Goal: Task Accomplishment & Management: Manage account settings

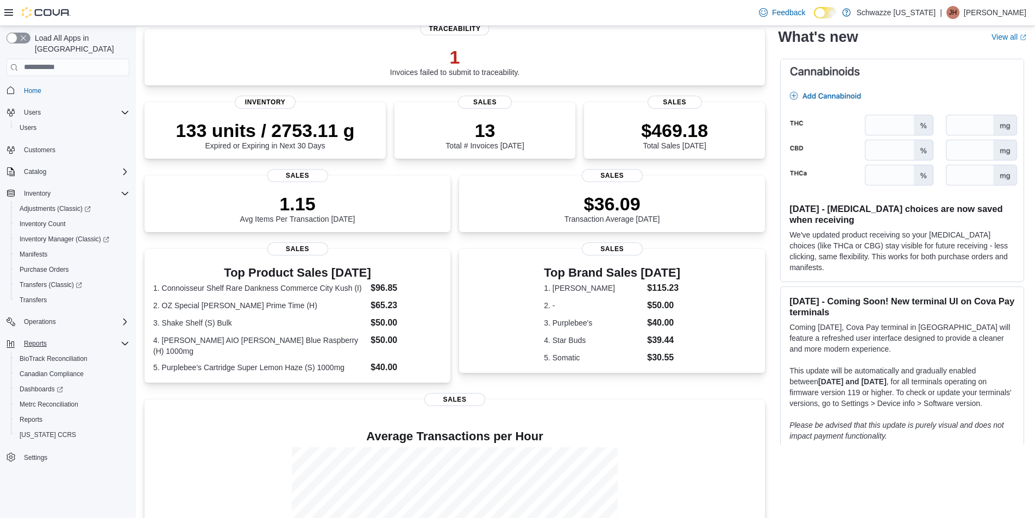
scroll to position [163, 0]
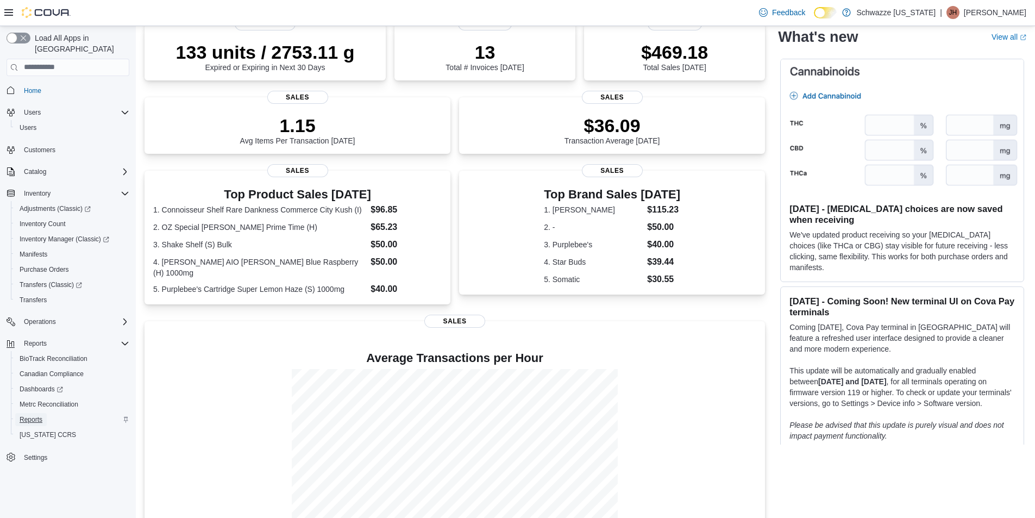
click at [32, 415] on span "Reports" at bounding box center [31, 419] width 23 height 9
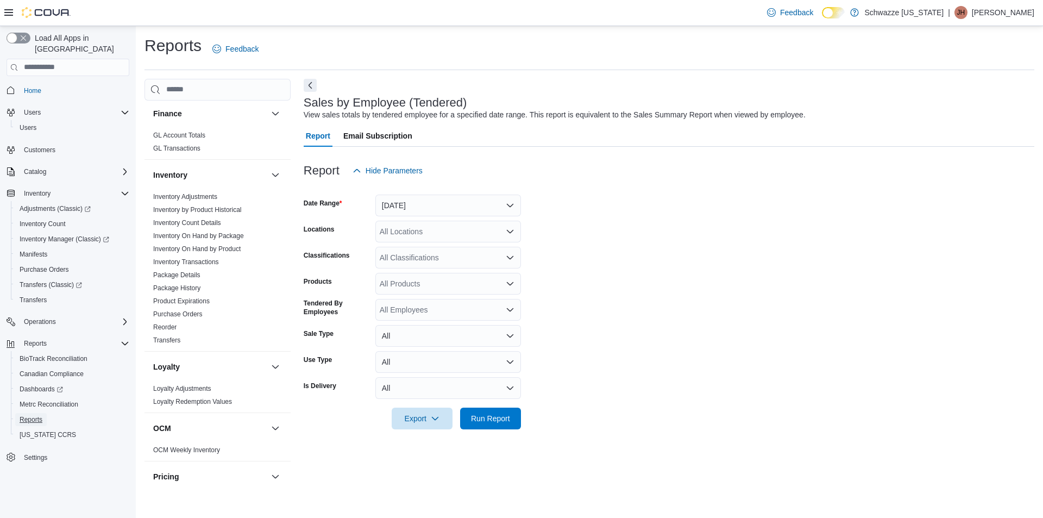
scroll to position [326, 0]
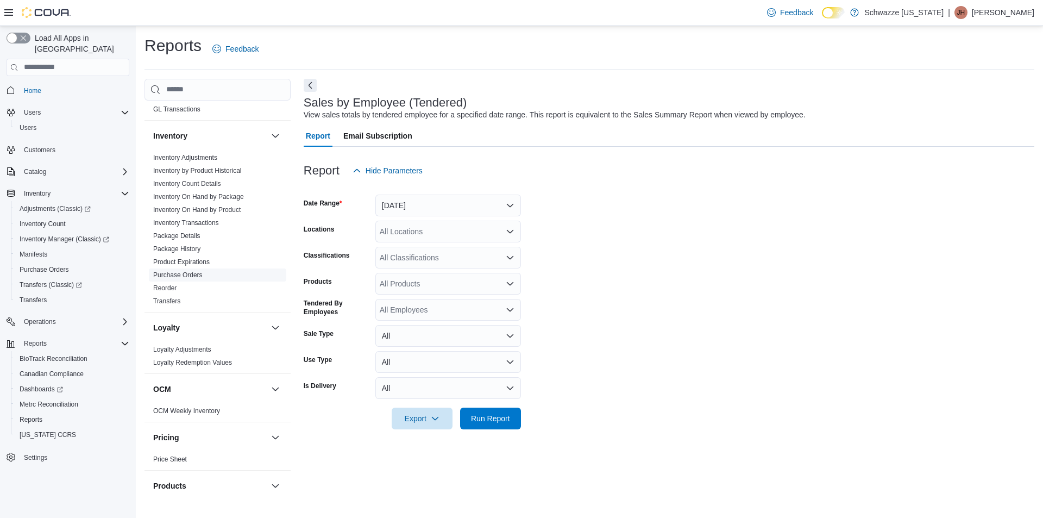
click at [190, 274] on link "Purchase Orders" at bounding box center [177, 275] width 49 height 8
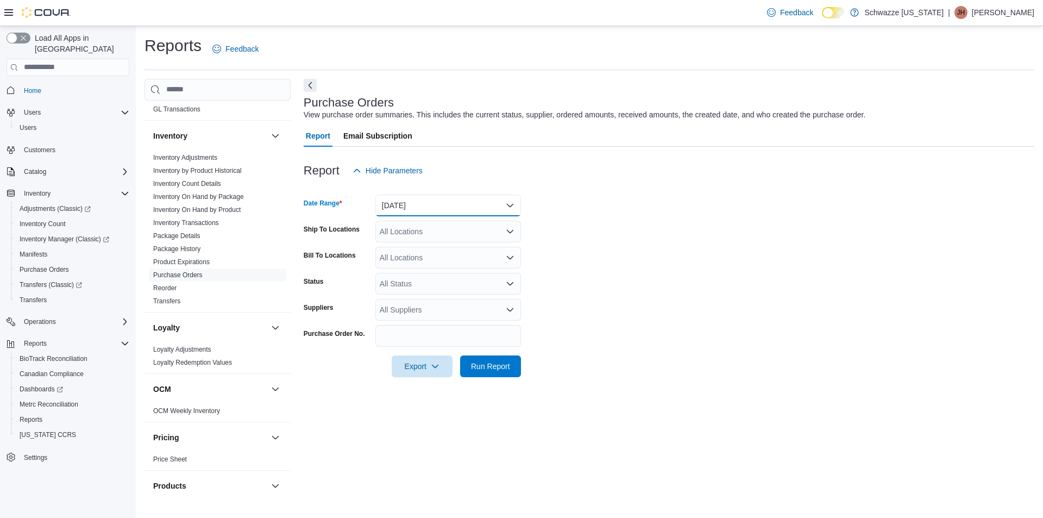
click at [437, 200] on button "Yesterday" at bounding box center [448, 206] width 146 height 22
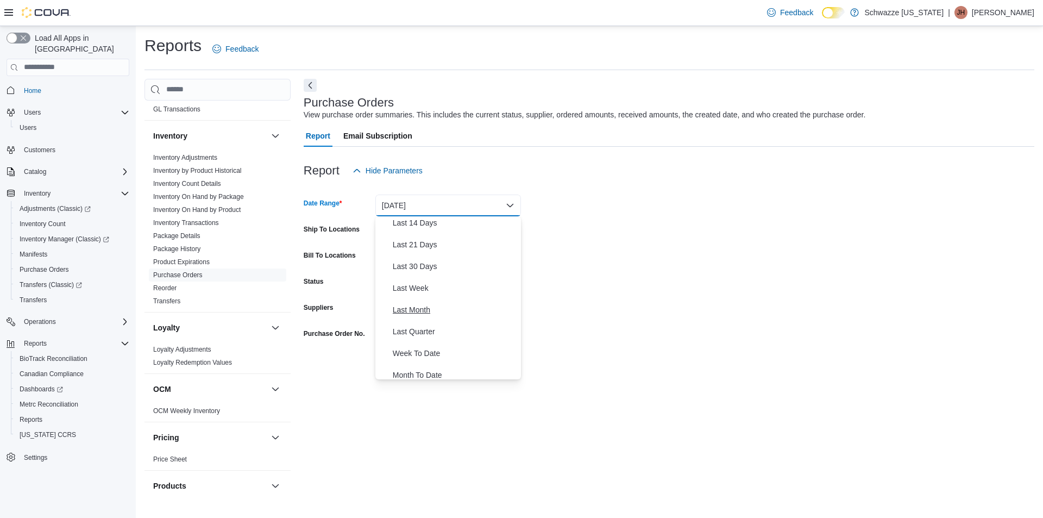
scroll to position [54, 0]
click at [442, 275] on span "Last 14 Days" at bounding box center [455, 281] width 124 height 13
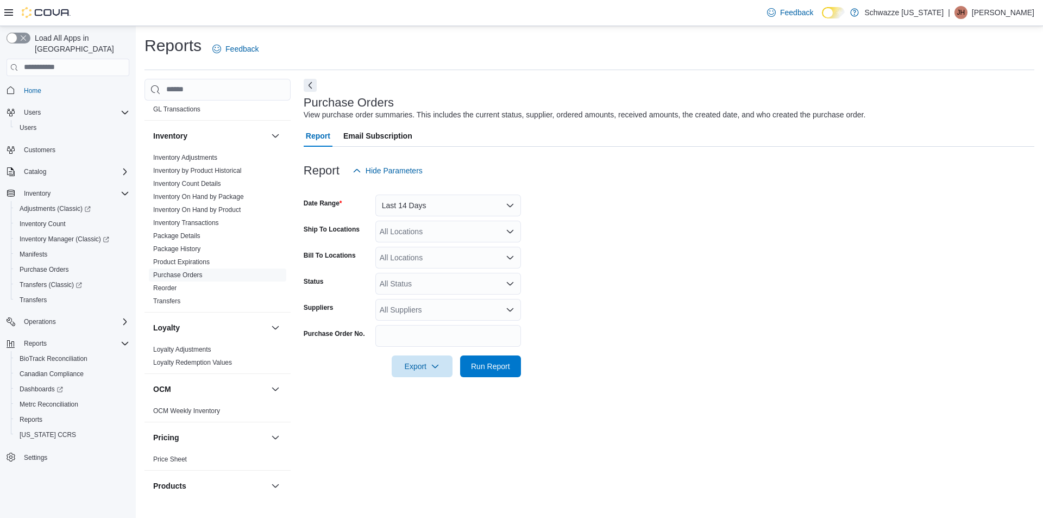
click at [641, 261] on form "Date Range Last 14 Days Ship To Locations All Locations Bill To Locations All L…" at bounding box center [669, 279] width 731 height 196
click at [447, 224] on div "All Locations" at bounding box center [448, 232] width 146 height 22
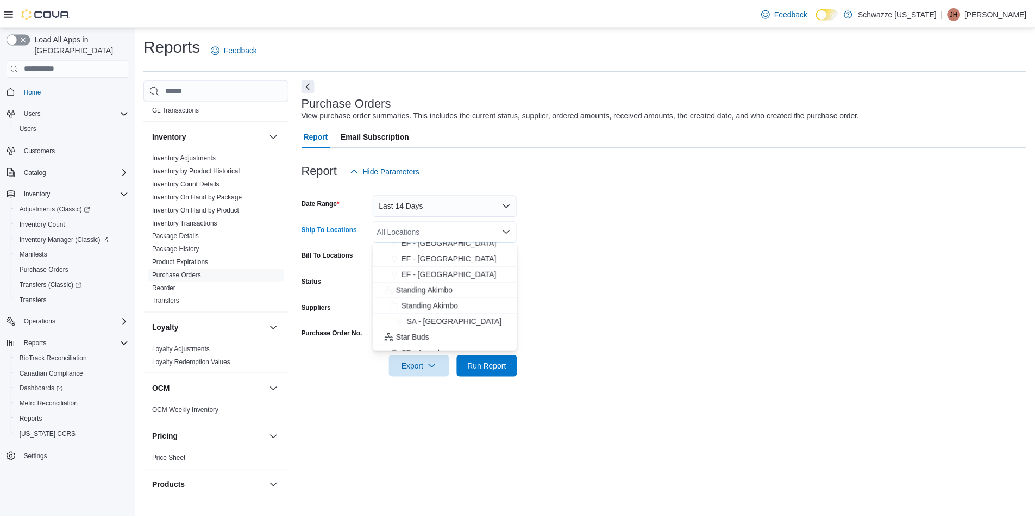
scroll to position [163, 0]
click at [465, 344] on button "SB - [GEOGRAPHIC_DATA]" at bounding box center [448, 339] width 146 height 16
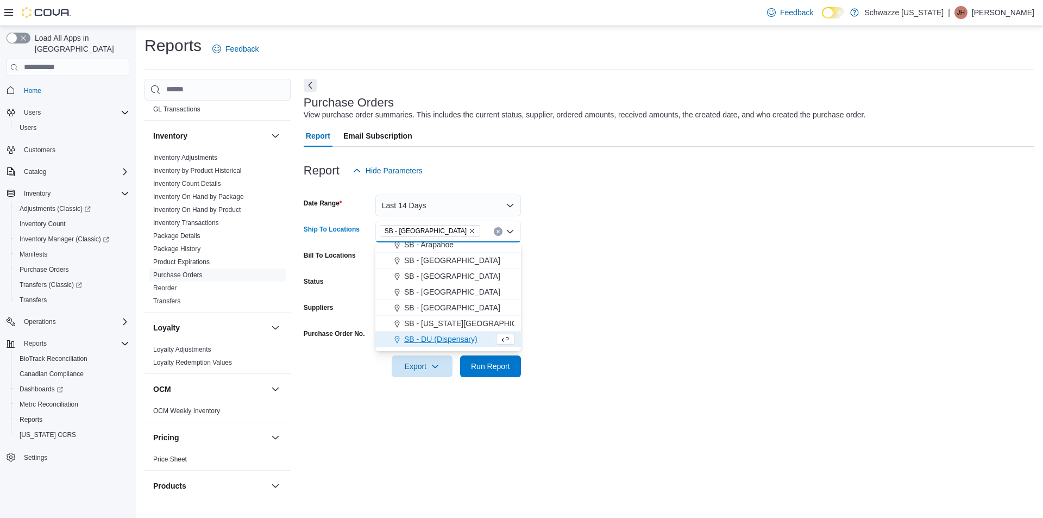
click at [622, 316] on form "Date Range Last 14 Days Ship To Locations SB - Commerce City Combo box. Selecte…" at bounding box center [669, 279] width 731 height 196
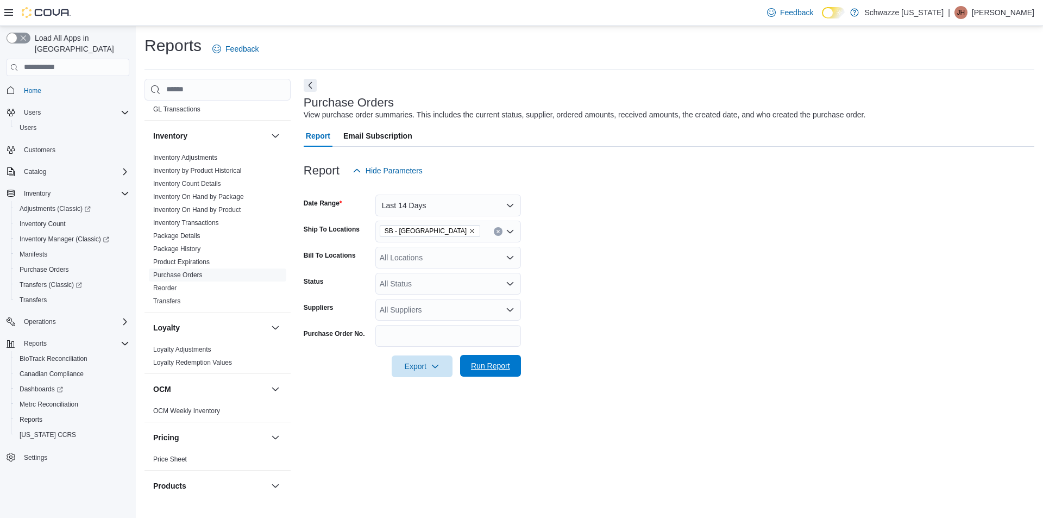
click at [515, 367] on button "Run Report" at bounding box center [490, 366] width 61 height 22
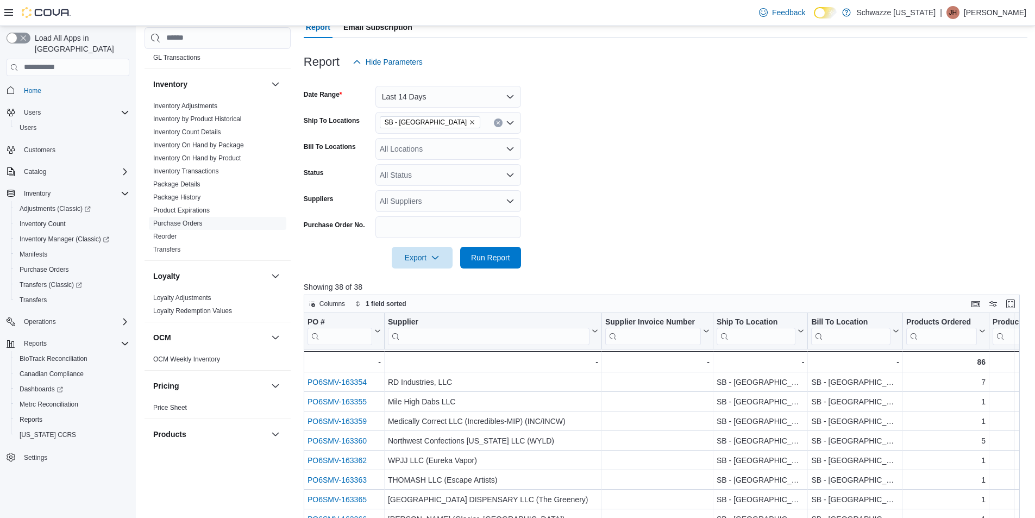
scroll to position [163, 0]
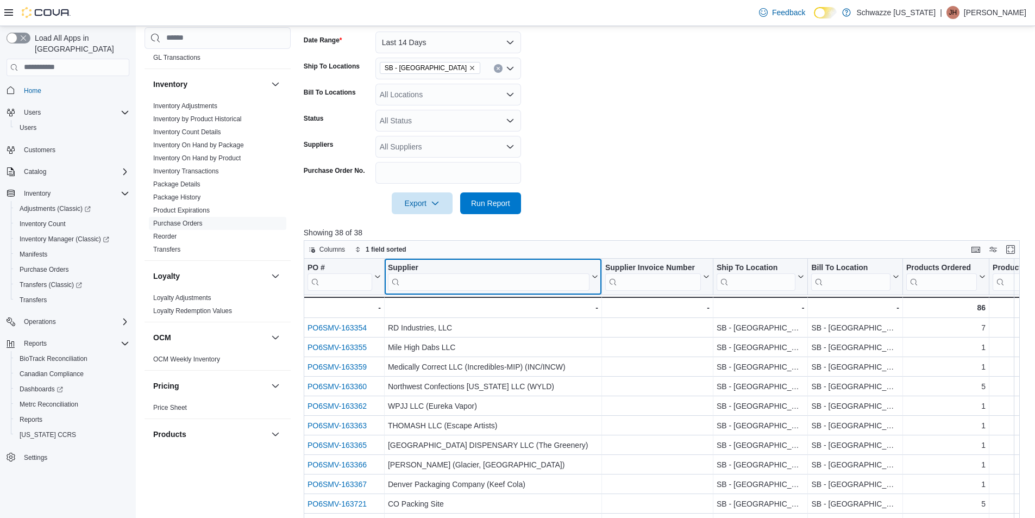
click at [471, 281] on input "search" at bounding box center [489, 281] width 202 height 17
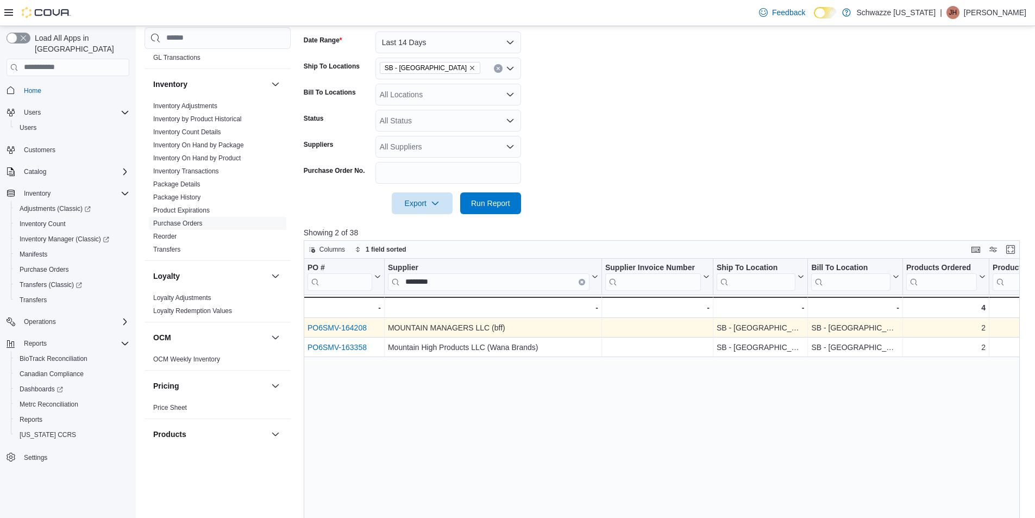
click at [346, 329] on link "PO6SMV-164208" at bounding box center [337, 327] width 59 height 9
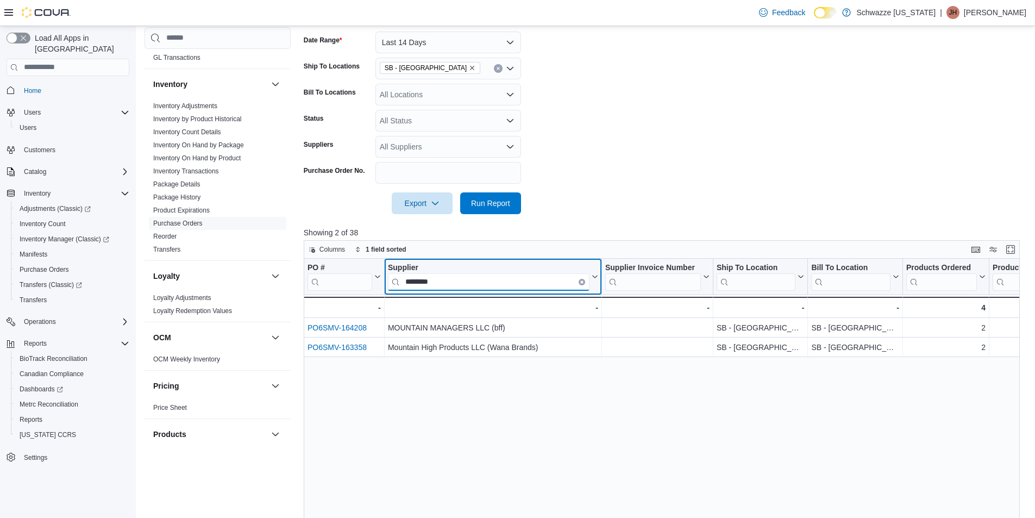
click at [471, 286] on input "********" at bounding box center [489, 281] width 202 height 17
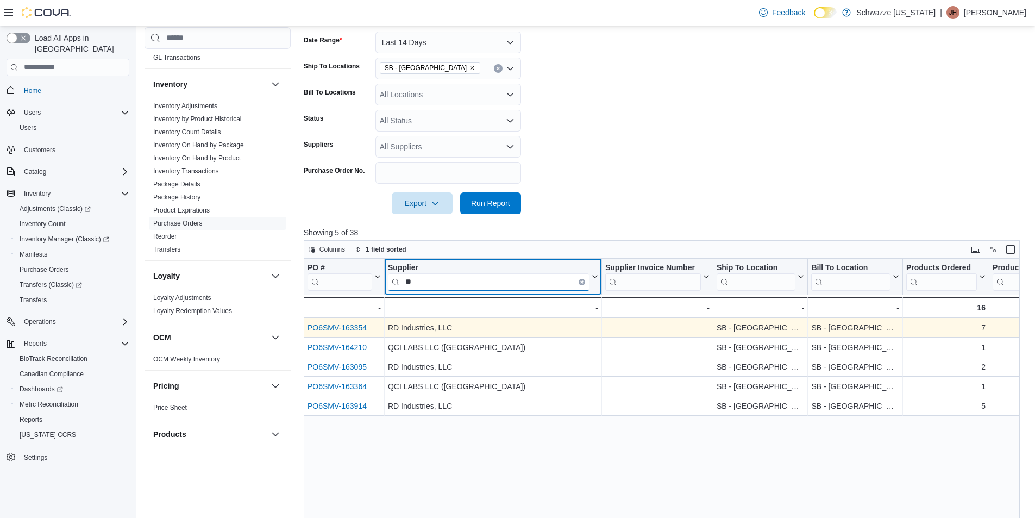
type input "**"
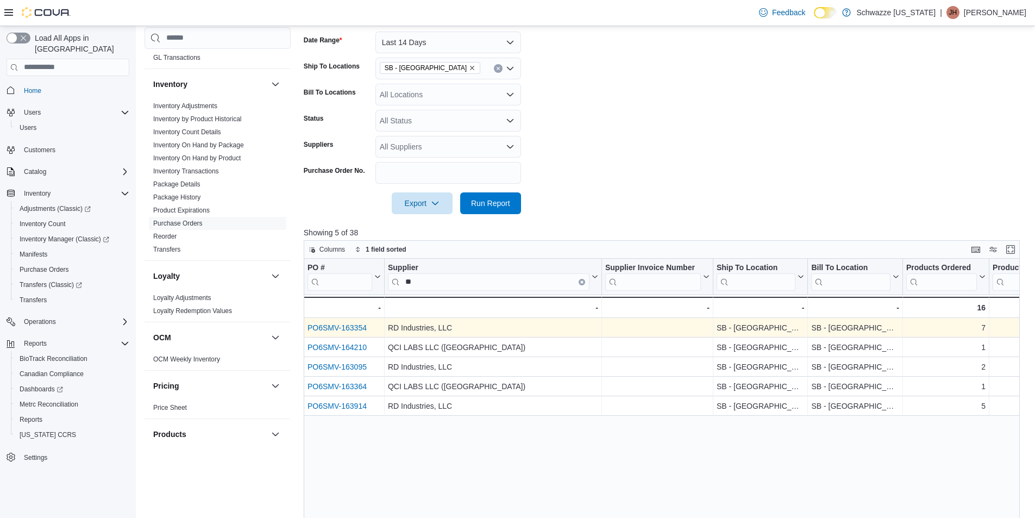
click at [343, 328] on link "PO6SMV-163354" at bounding box center [337, 327] width 59 height 9
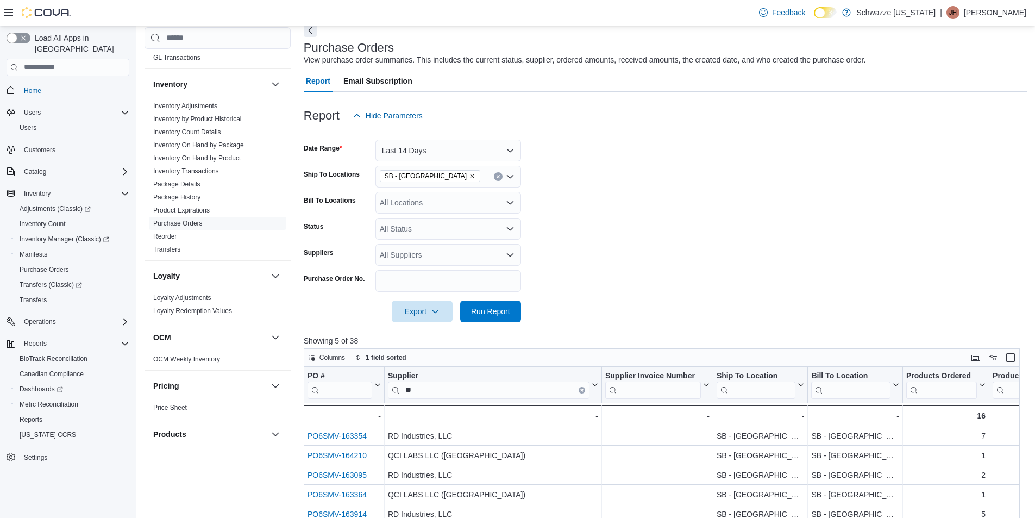
scroll to position [0, 0]
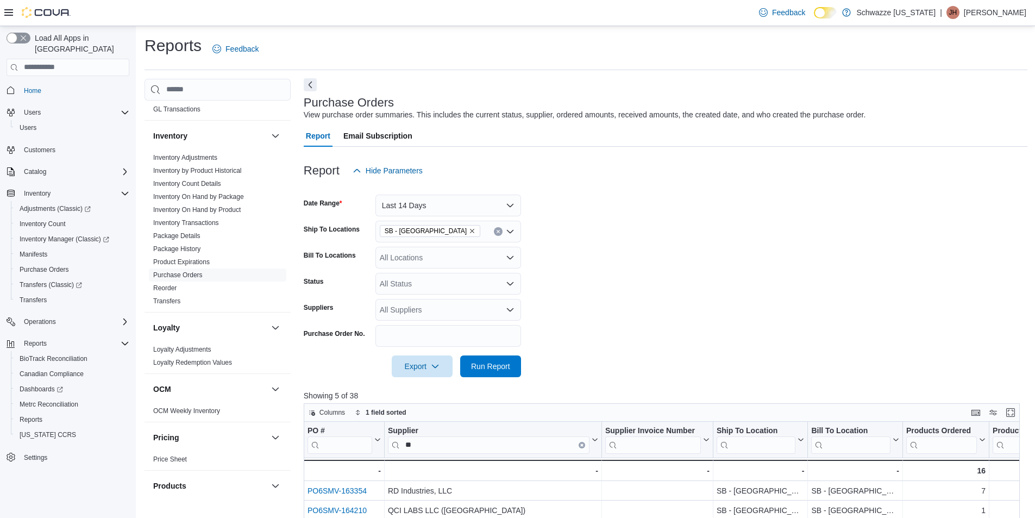
click at [308, 82] on button "Next" at bounding box center [310, 84] width 13 height 13
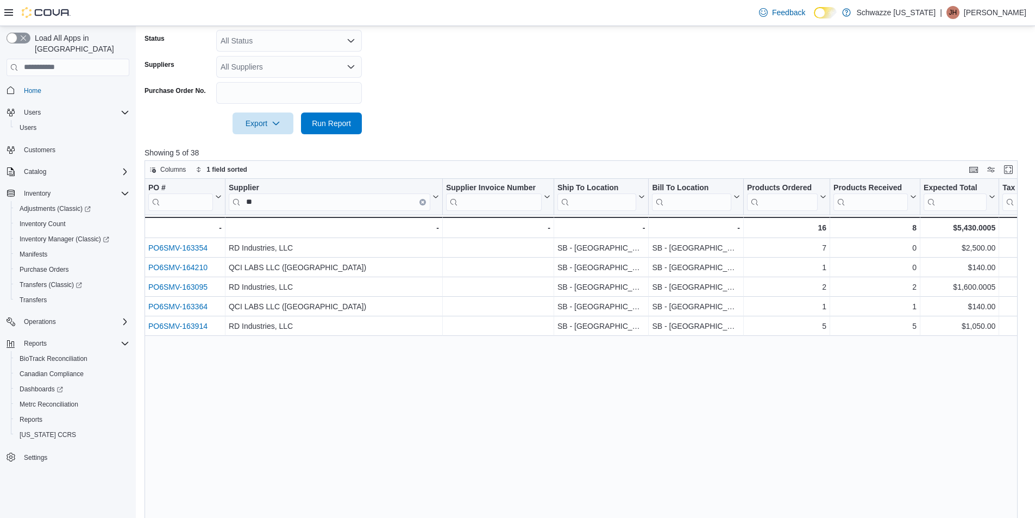
scroll to position [145, 0]
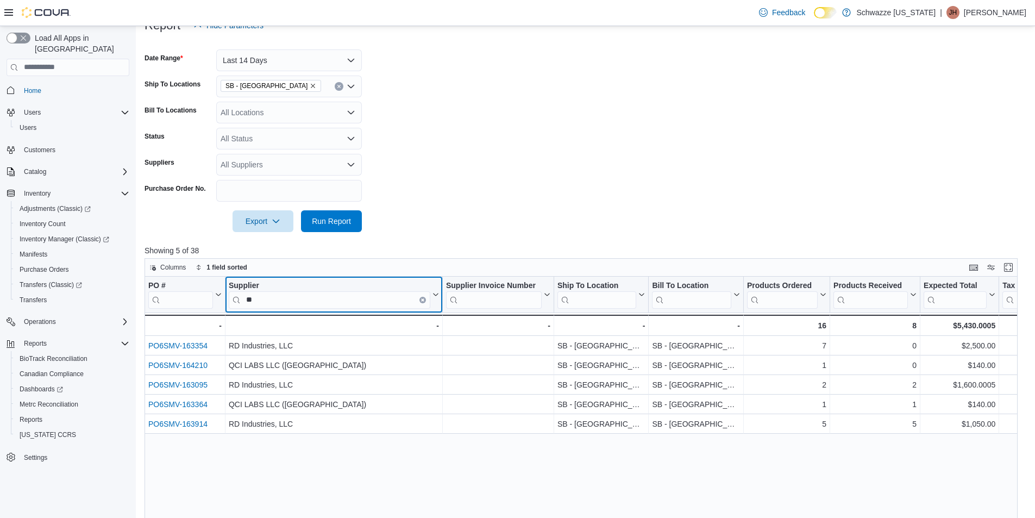
click at [420, 298] on button "Clear input" at bounding box center [422, 299] width 7 height 7
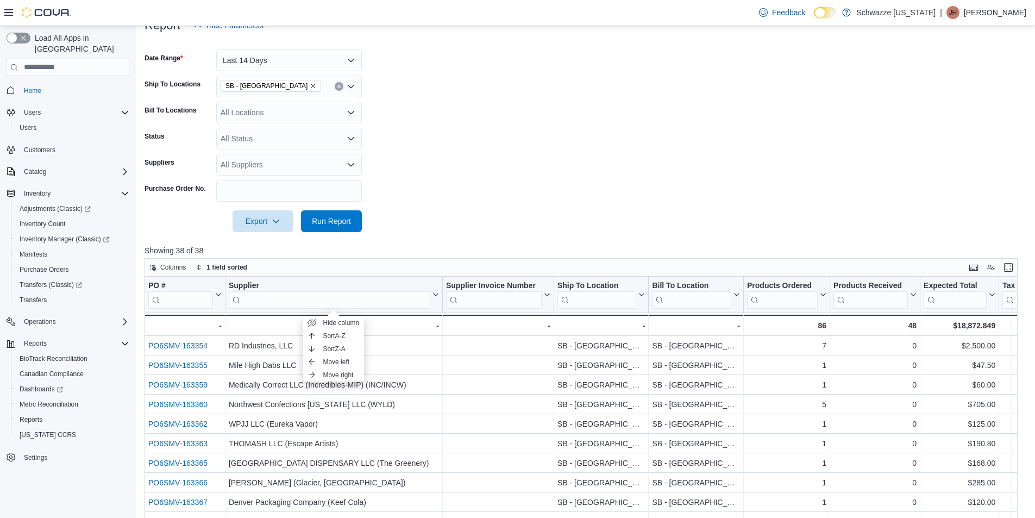
click at [473, 224] on form "Date Range Last 14 Days Ship To Locations SB - Commerce City Bill To Locations …" at bounding box center [586, 134] width 882 height 196
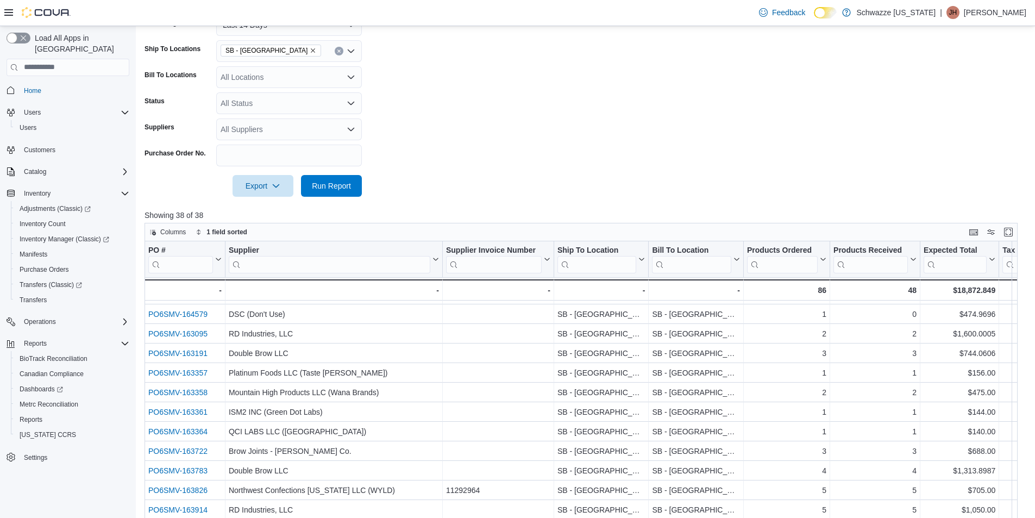
scroll to position [199, 0]
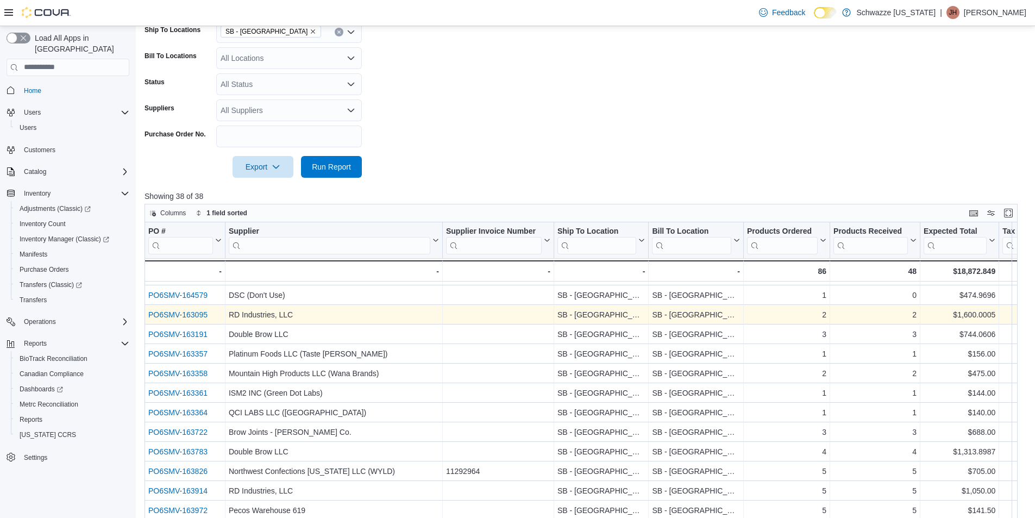
click at [193, 310] on link "PO6SMV-163095" at bounding box center [177, 314] width 59 height 9
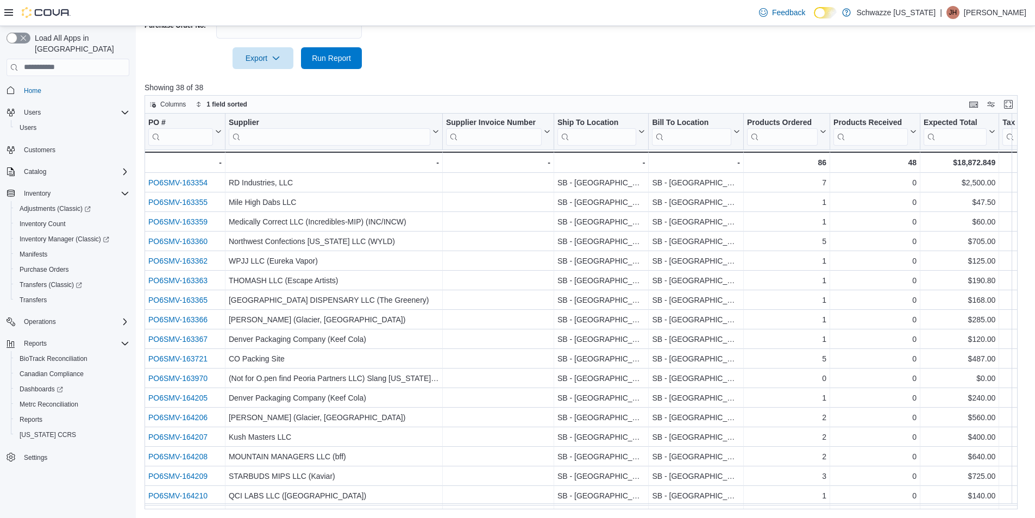
scroll to position [0, 0]
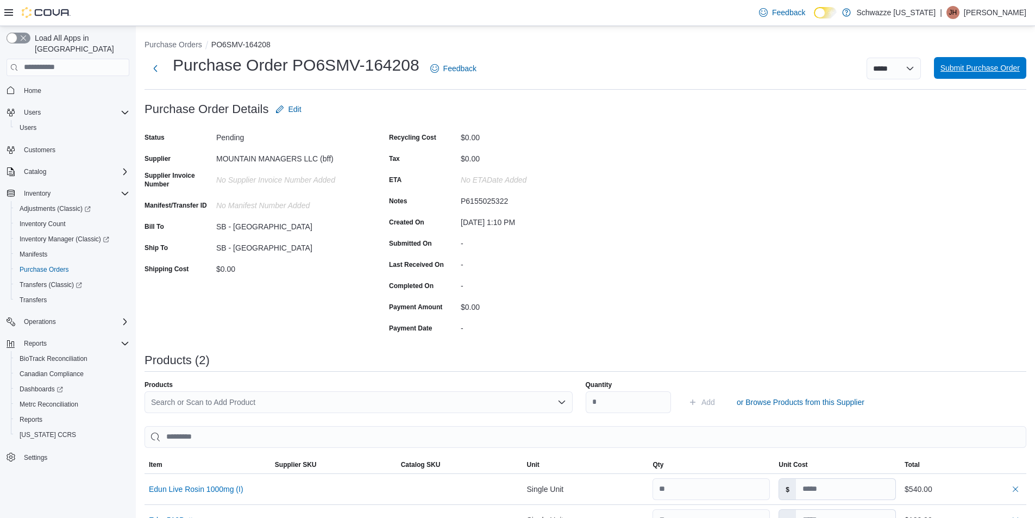
click at [998, 71] on span "Submit Purchase Order" at bounding box center [980, 67] width 79 height 11
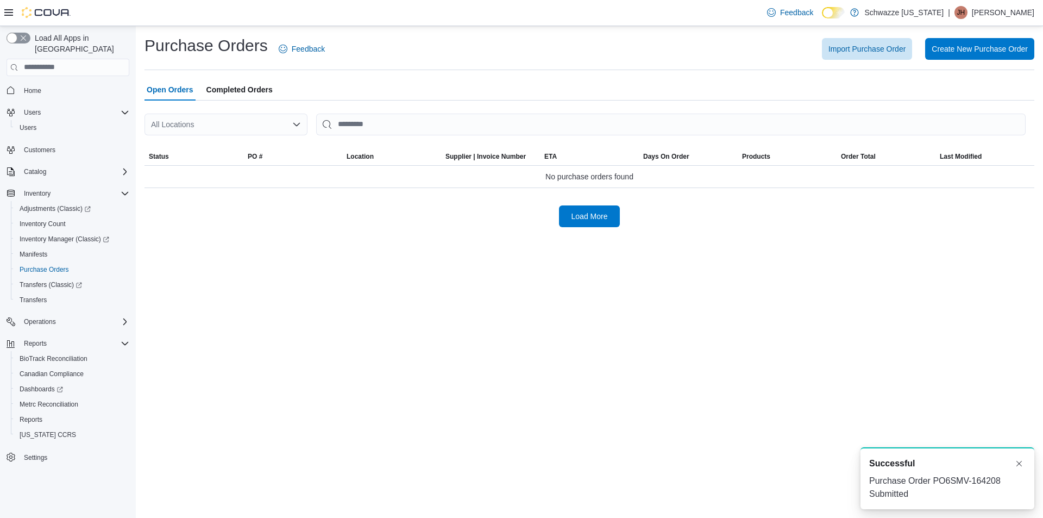
click at [240, 126] on div "All Locations" at bounding box center [226, 125] width 163 height 22
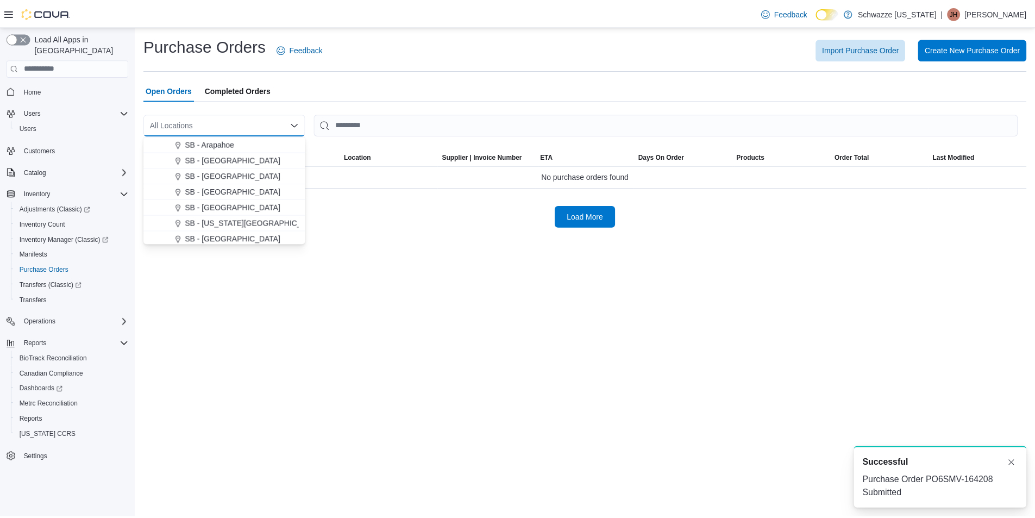
scroll to position [163, 0]
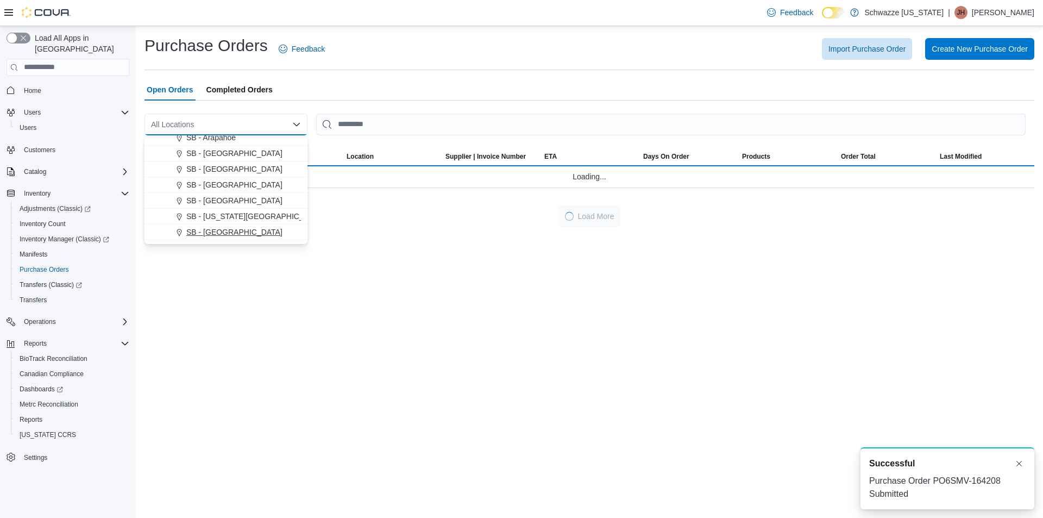
click at [250, 230] on span "SB - [GEOGRAPHIC_DATA]" at bounding box center [234, 232] width 96 height 11
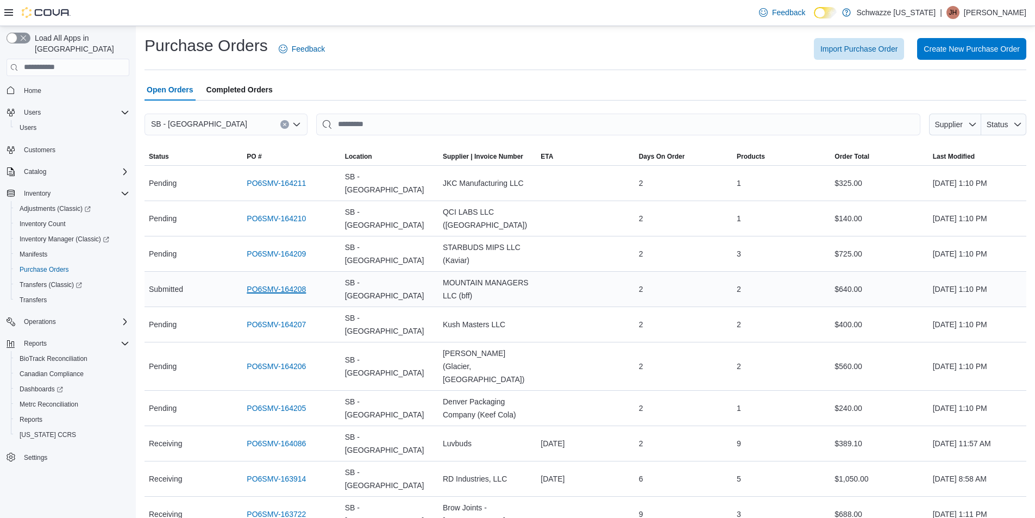
click at [281, 283] on link "PO6SMV-164208" at bounding box center [276, 289] width 59 height 13
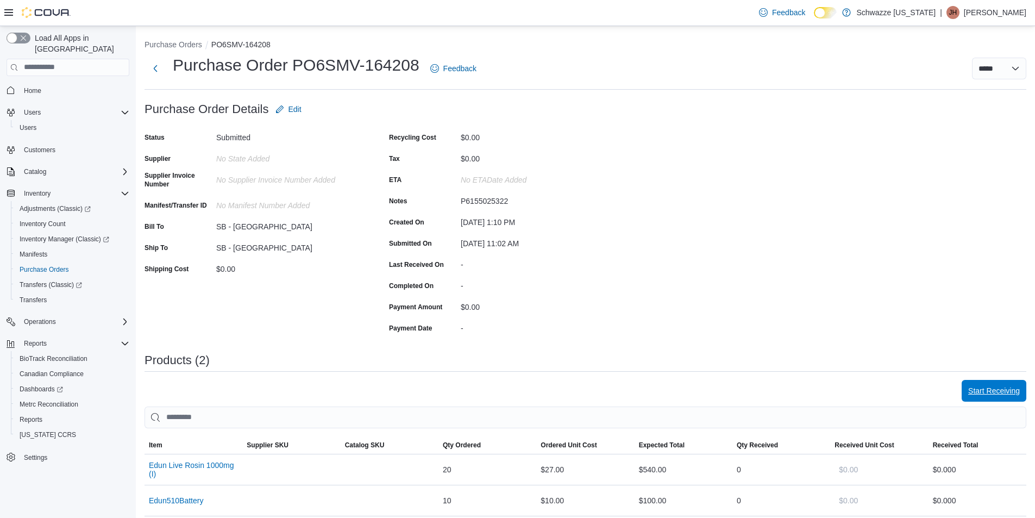
click at [1004, 388] on span "Start Receiving" at bounding box center [994, 390] width 52 height 11
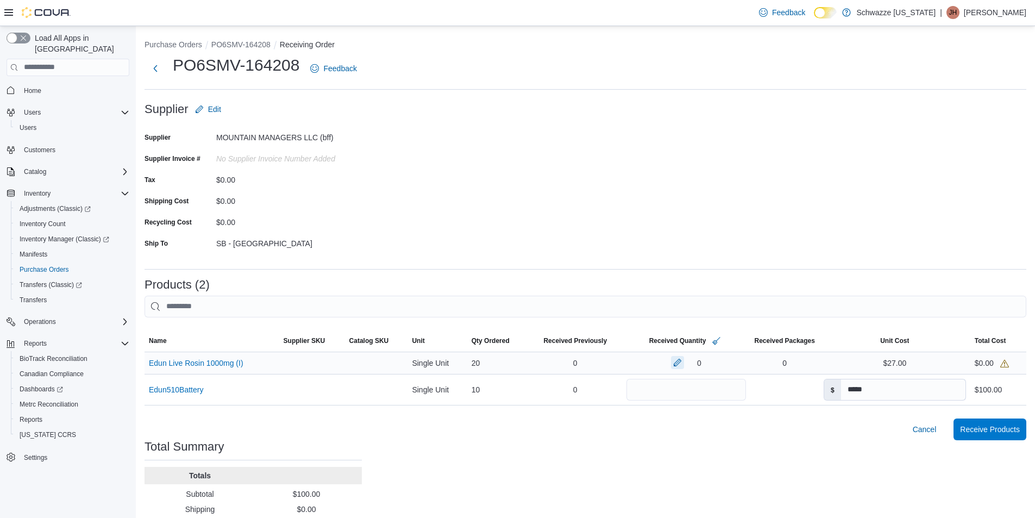
click at [674, 365] on button "button" at bounding box center [677, 362] width 13 height 13
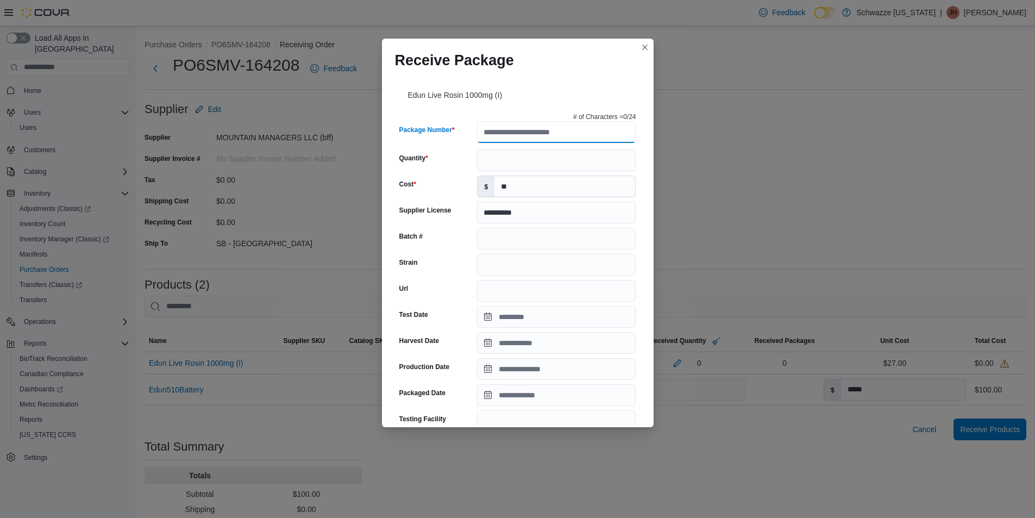
click at [537, 129] on input "Package Number" at bounding box center [556, 132] width 159 height 22
type input "**********"
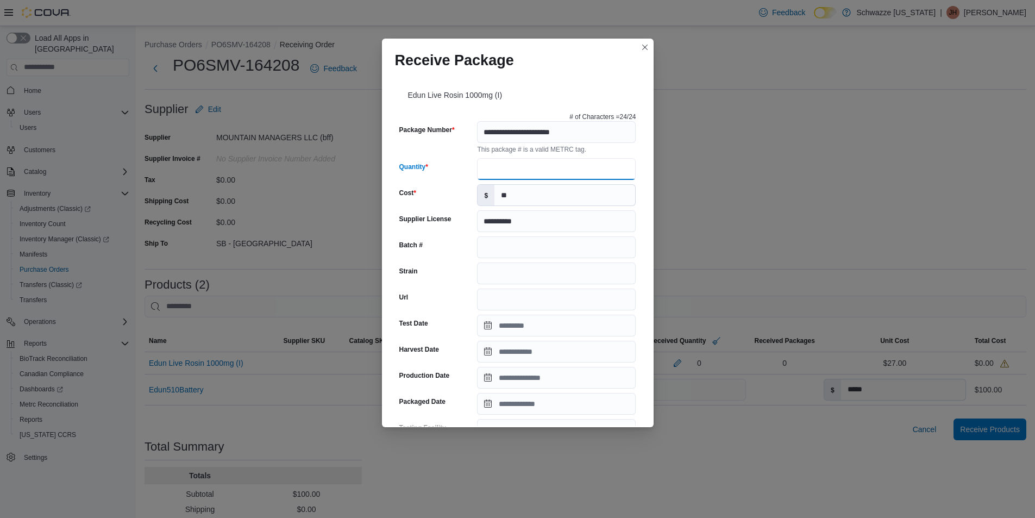
type input "**"
click at [546, 276] on input "Strain" at bounding box center [556, 273] width 159 height 22
type input "**********"
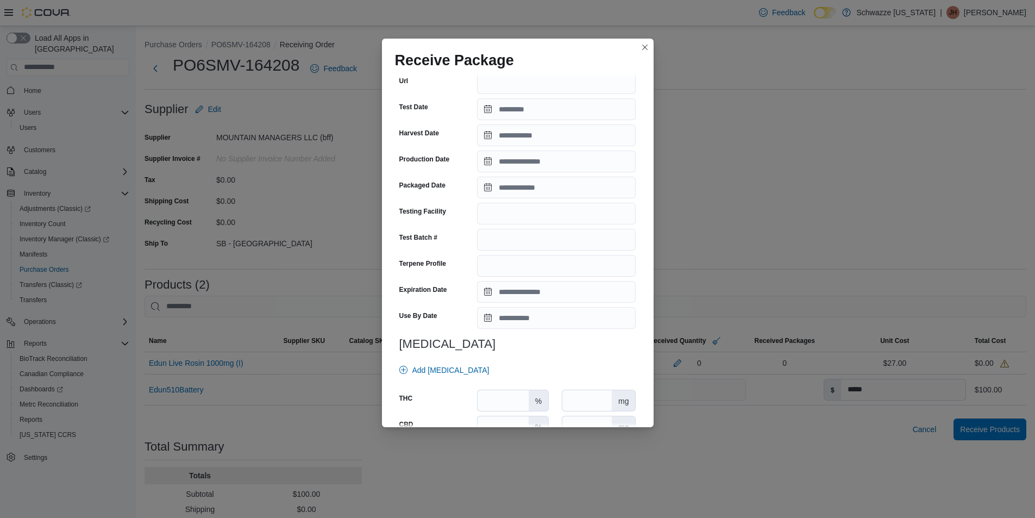
scroll to position [217, 0]
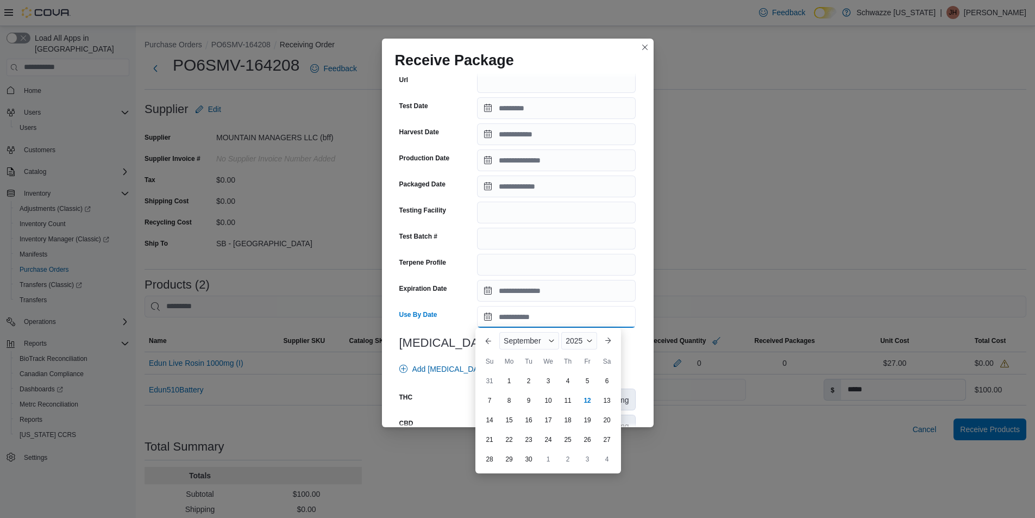
click at [538, 316] on input "Use By Date" at bounding box center [556, 317] width 159 height 22
click at [518, 340] on span "September" at bounding box center [522, 340] width 37 height 9
click at [527, 449] on div "August" at bounding box center [538, 449] width 72 height 13
click at [573, 342] on span "2025" at bounding box center [569, 340] width 17 height 9
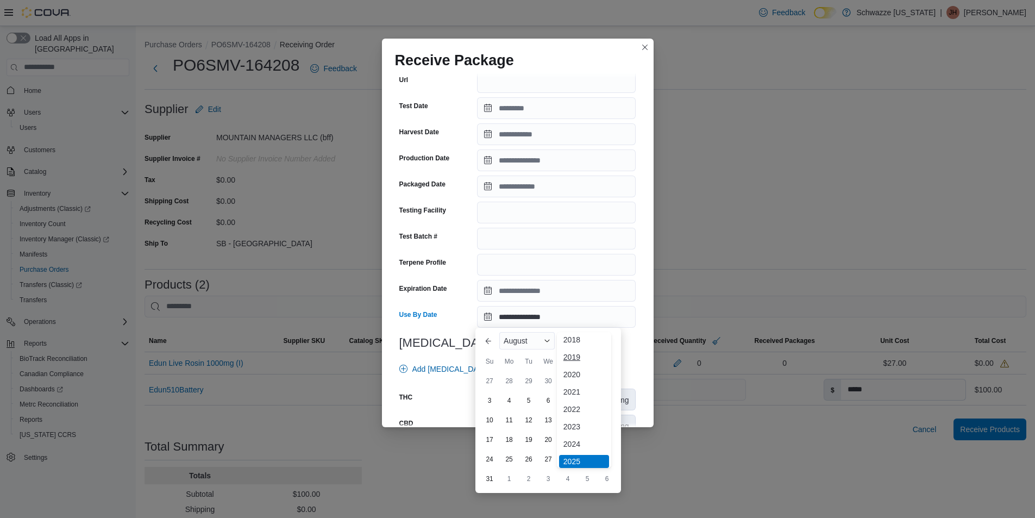
scroll to position [58, 0]
click at [580, 424] on div "2026" at bounding box center [584, 424] width 50 height 13
click at [495, 437] on div "16" at bounding box center [489, 439] width 19 height 19
type input "**********"
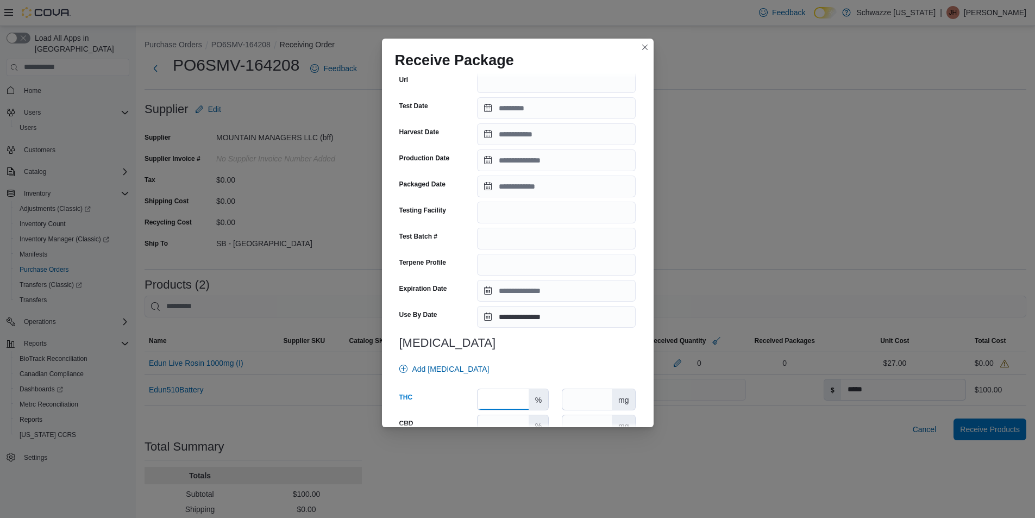
click at [513, 402] on input "number" at bounding box center [503, 399] width 51 height 21
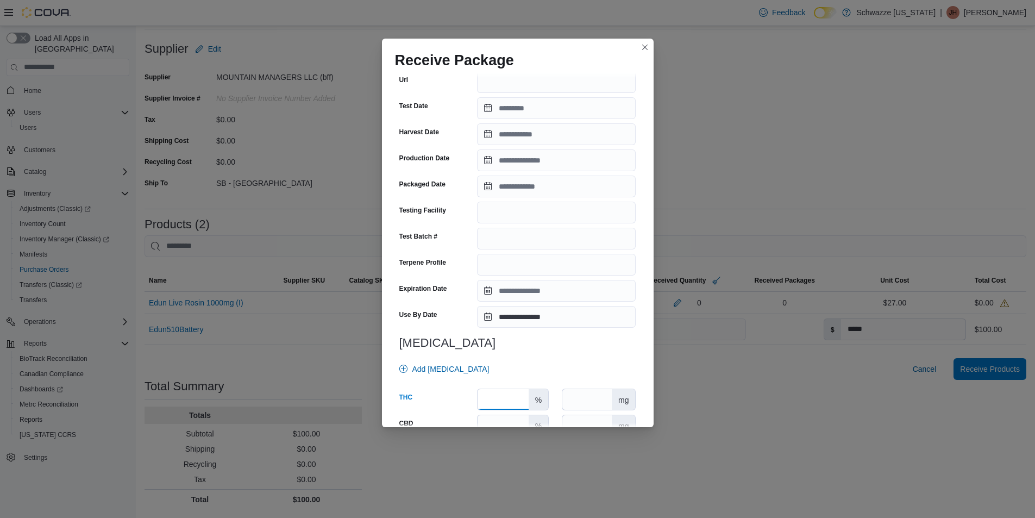
scroll to position [300, 0]
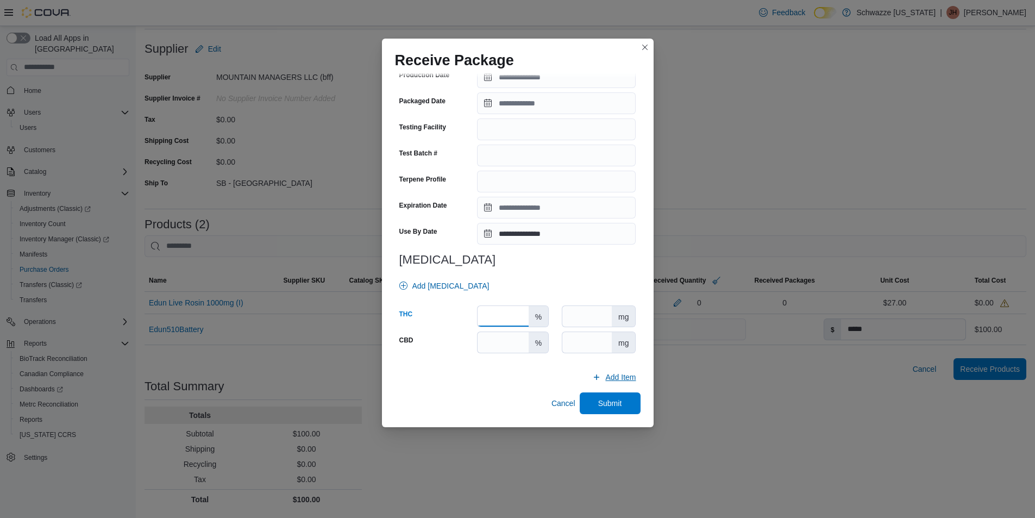
type input "*****"
click at [607, 380] on span "Add Item" at bounding box center [620, 377] width 30 height 11
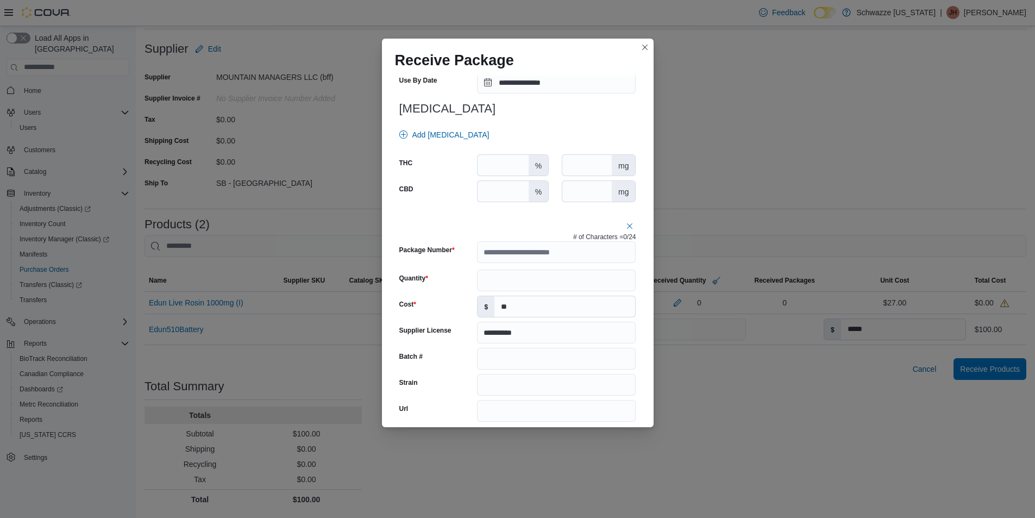
scroll to position [477, 0]
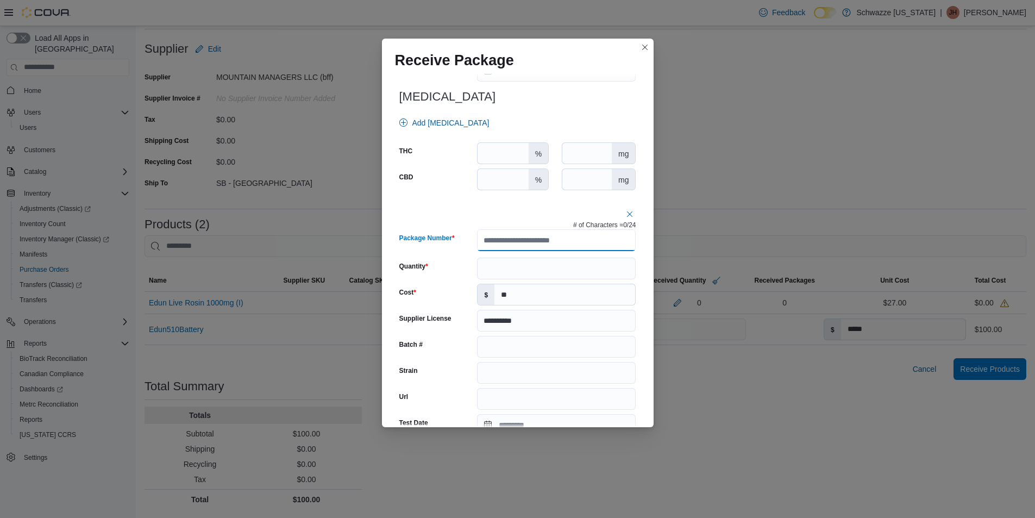
click at [562, 241] on input "Package Number" at bounding box center [556, 240] width 159 height 22
type input "**********"
click at [509, 269] on input "Quantity" at bounding box center [556, 269] width 159 height 22
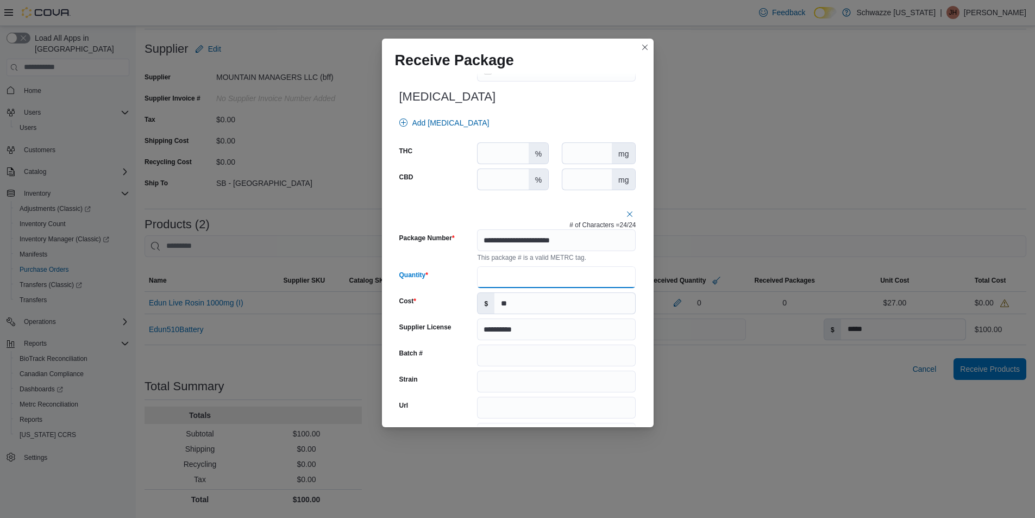
type input "**"
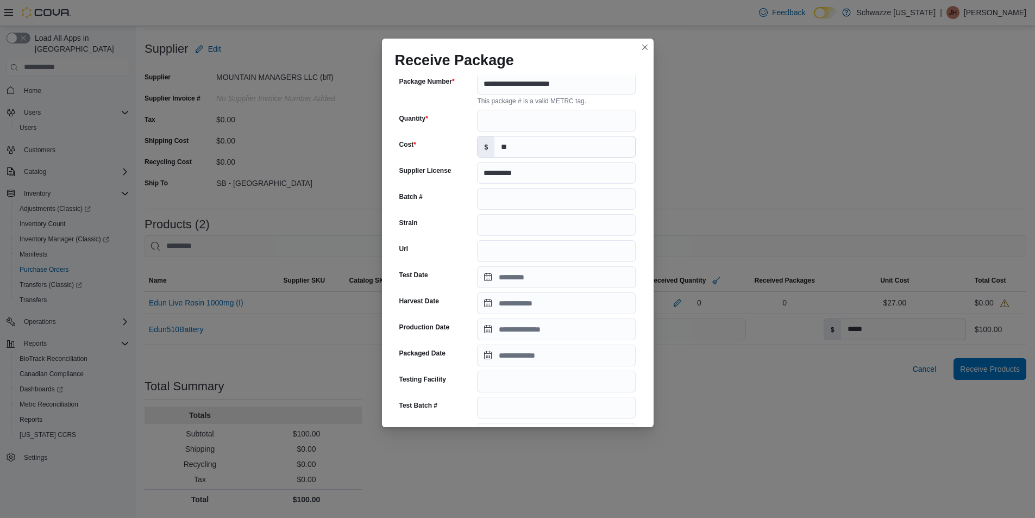
scroll to position [640, 0]
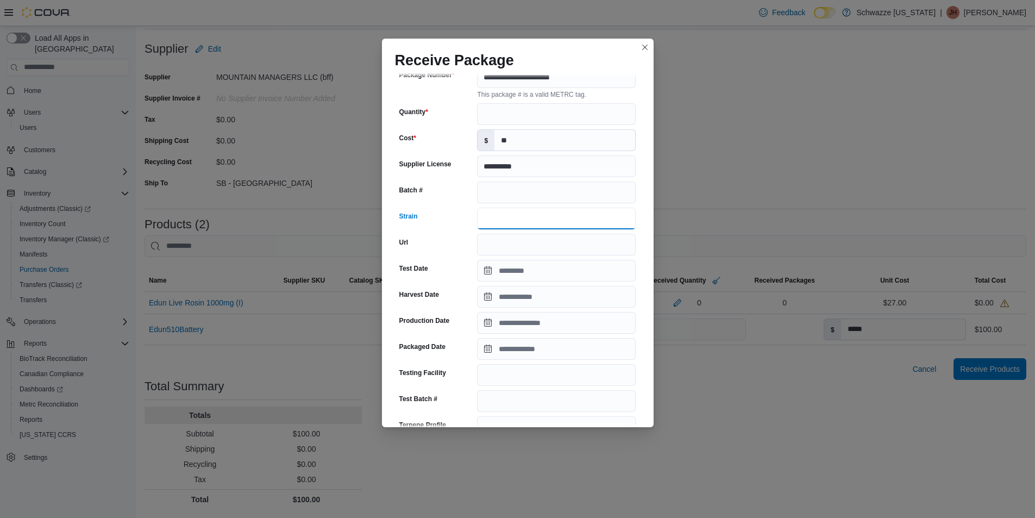
click at [518, 223] on input "Strain" at bounding box center [556, 219] width 159 height 22
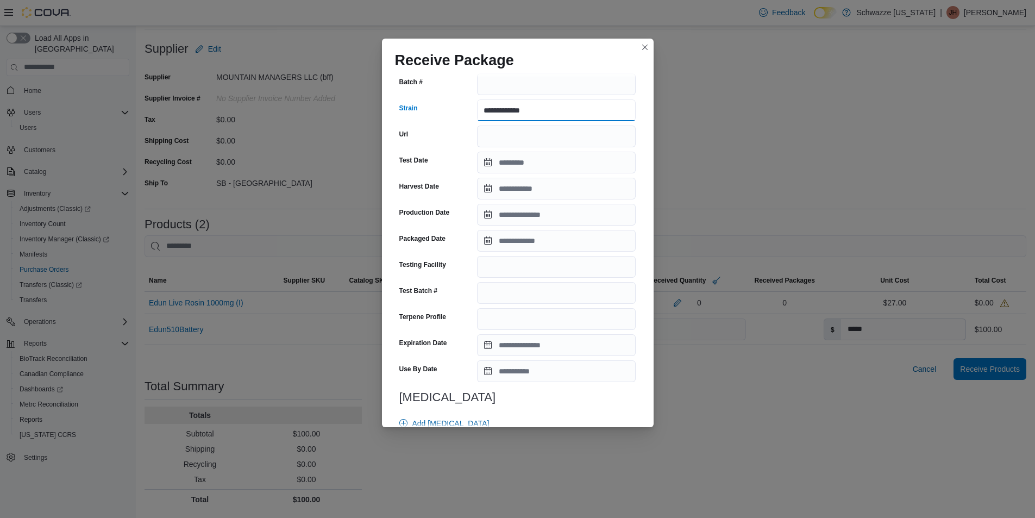
scroll to position [748, 0]
type input "**********"
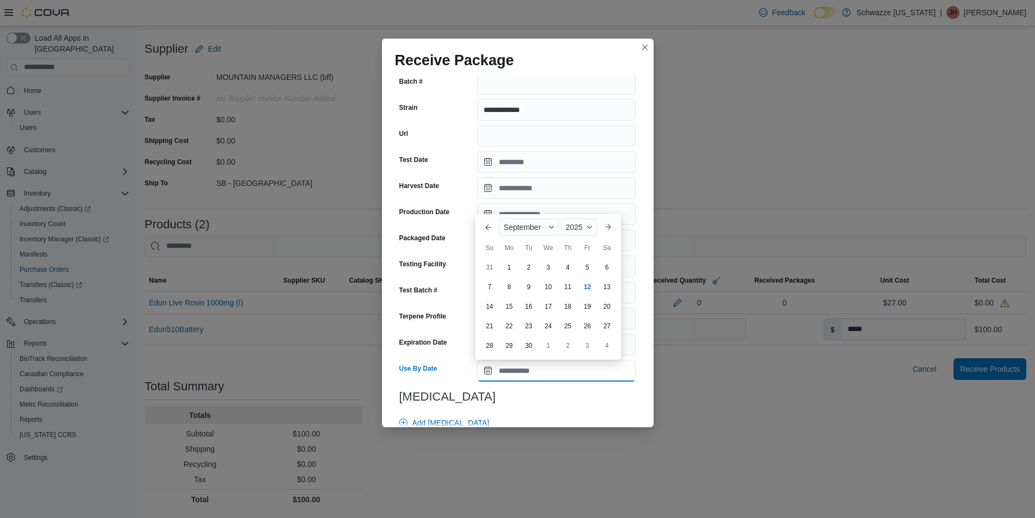
click at [554, 372] on input "Use By Date" at bounding box center [556, 371] width 159 height 22
click at [524, 225] on span "September" at bounding box center [522, 227] width 37 height 9
click at [532, 330] on div "August" at bounding box center [538, 335] width 72 height 13
click at [576, 202] on div "2025" at bounding box center [577, 207] width 40 height 17
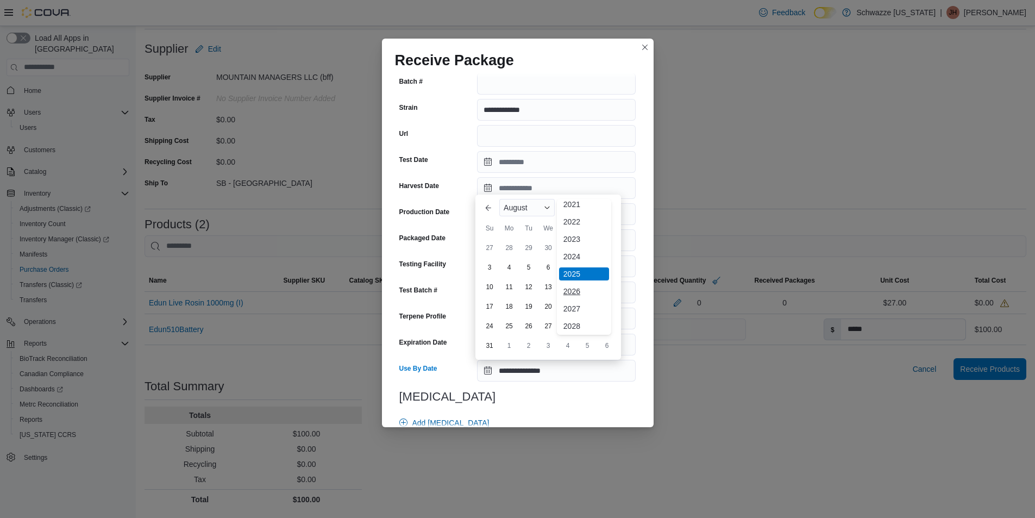
click at [578, 294] on div "2026" at bounding box center [584, 291] width 50 height 13
click at [586, 305] on div "21" at bounding box center [587, 306] width 19 height 19
type input "**********"
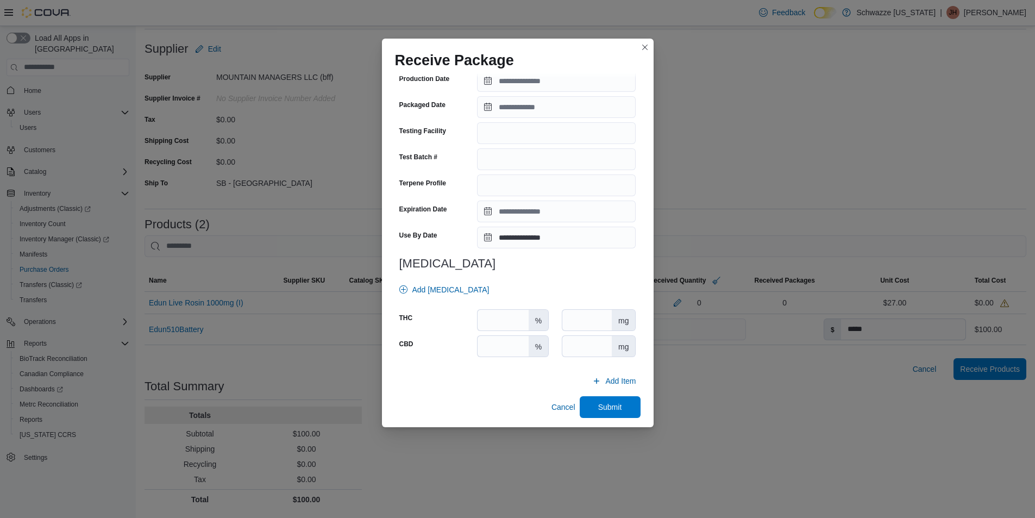
scroll to position [885, 0]
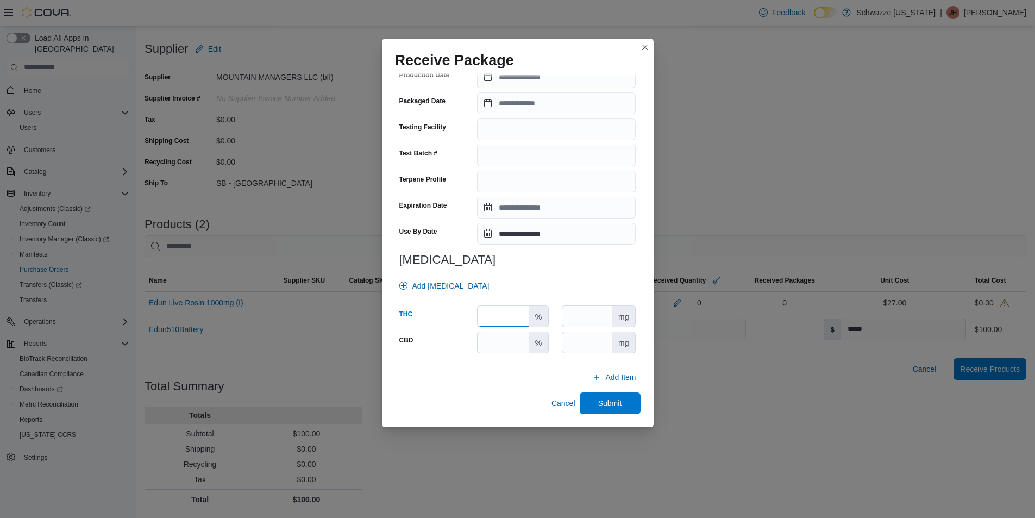
click at [504, 320] on input "number" at bounding box center [503, 316] width 51 height 21
type input "*****"
click at [598, 403] on span "Submit" at bounding box center [610, 402] width 24 height 11
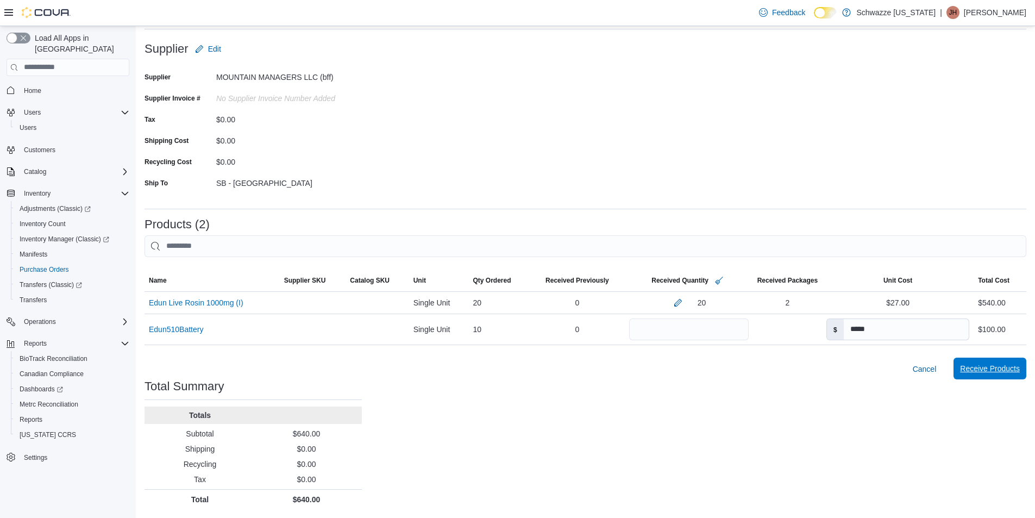
click at [986, 367] on span "Receive Products" at bounding box center [990, 368] width 60 height 11
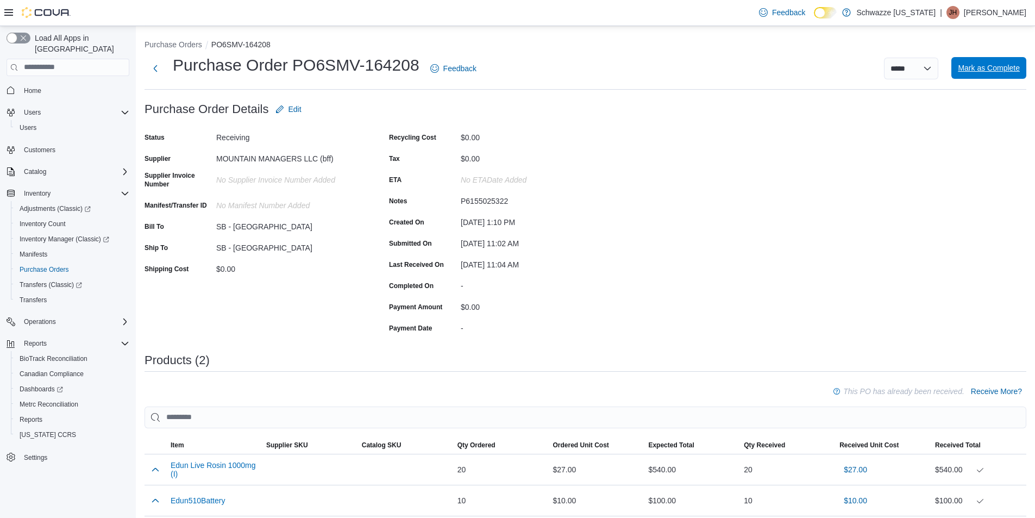
click at [986, 67] on span "Mark as Complete" at bounding box center [989, 67] width 62 height 11
click at [991, 71] on span "Mark as Complete" at bounding box center [989, 67] width 62 height 11
